Goal: Information Seeking & Learning: Learn about a topic

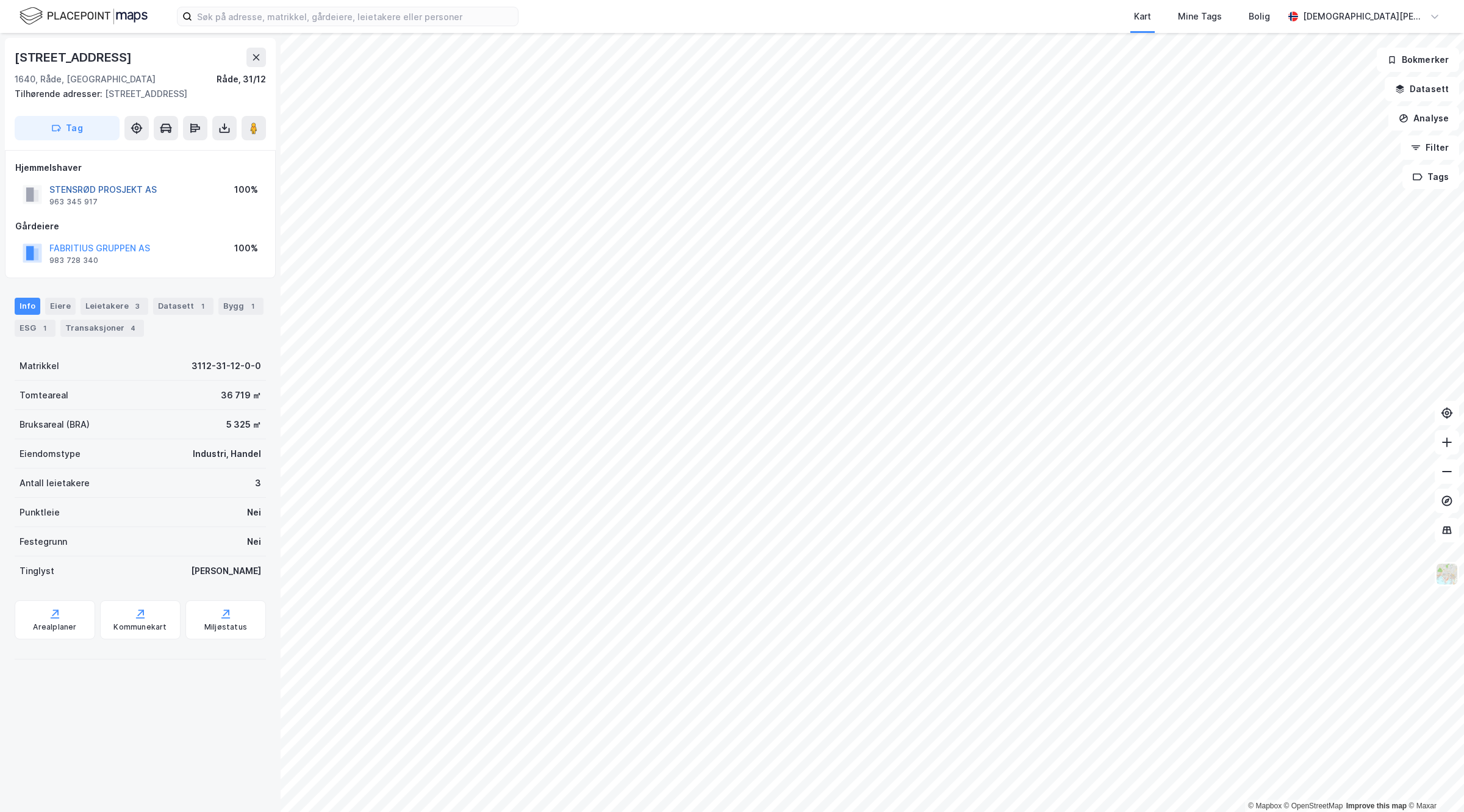
click at [0, 0] on button "STENSRØD PROSJEKT AS" at bounding box center [0, 0] width 0 height 0
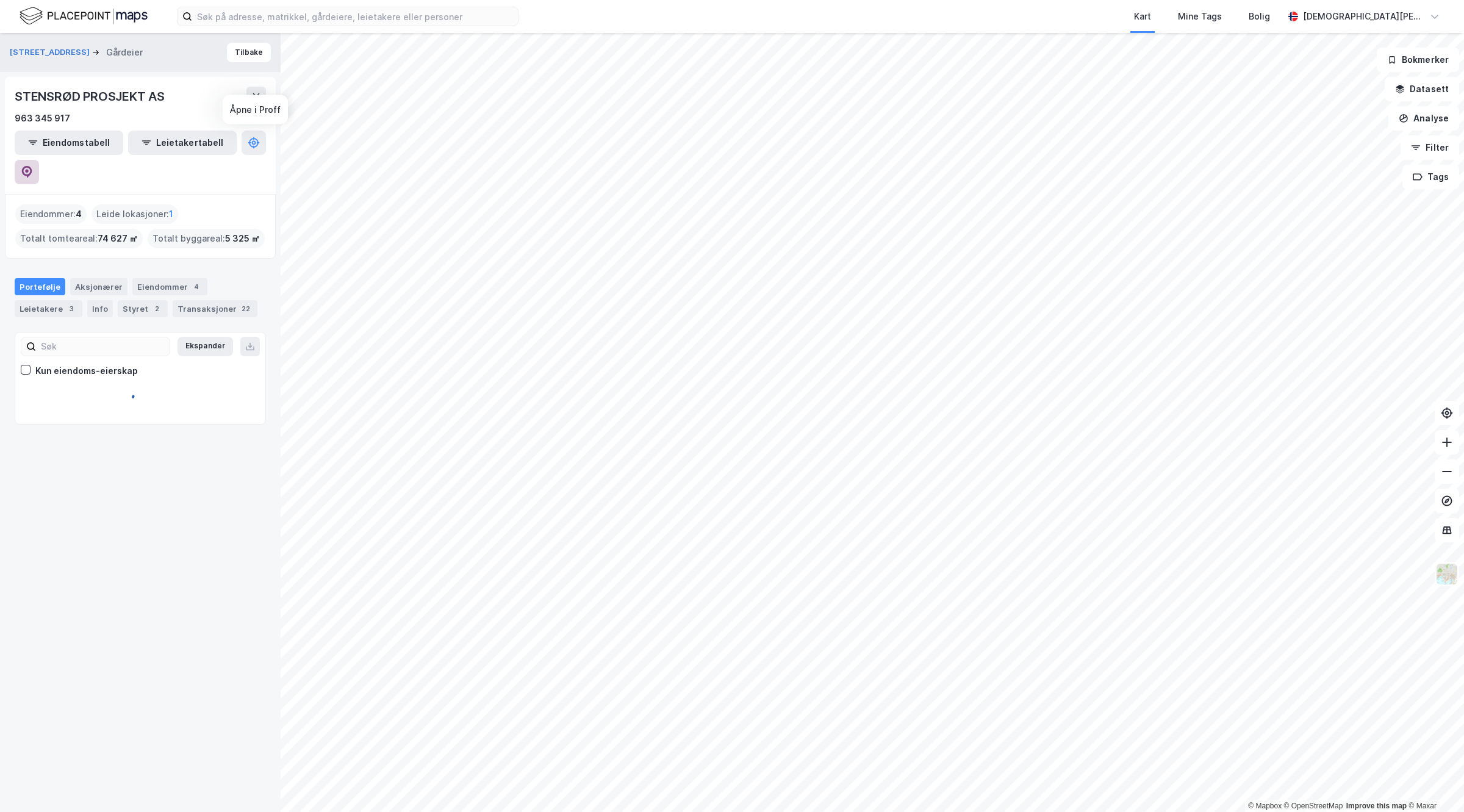
click at [29, 169] on icon at bounding box center [27, 171] width 4 height 4
